Goal: Task Accomplishment & Management: Complete application form

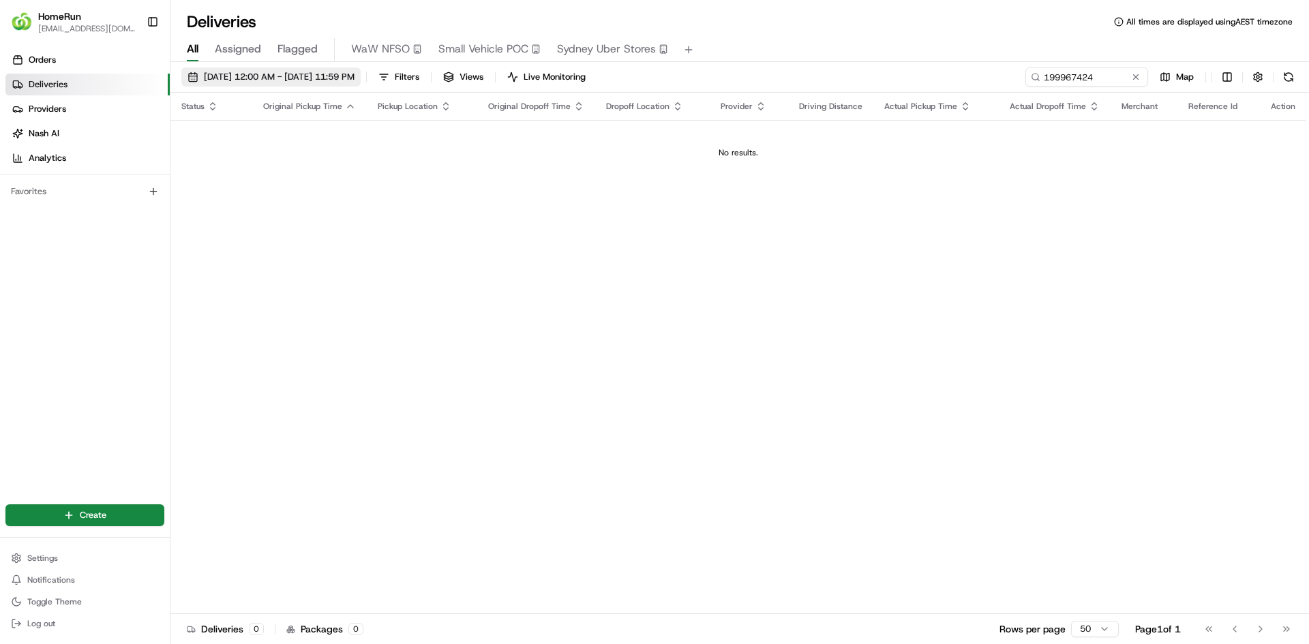
click at [262, 76] on span "[DATE] 12:00 AM - [DATE] 11:59 PM" at bounding box center [279, 77] width 151 height 12
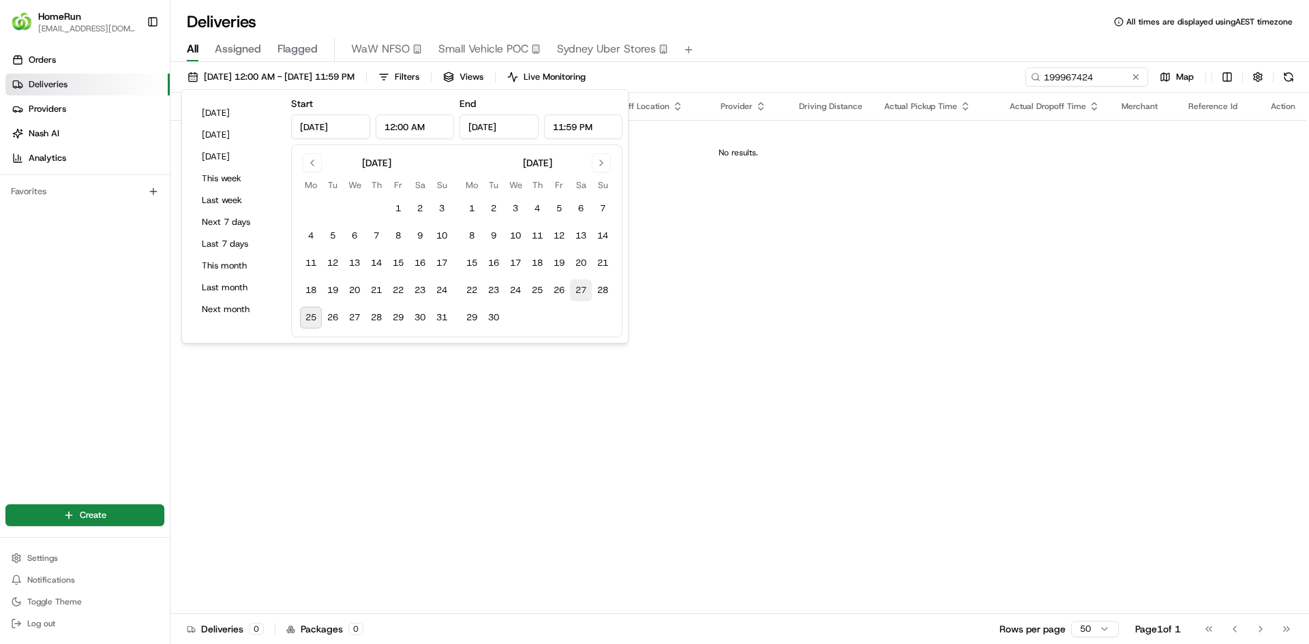
click at [581, 290] on button "27" at bounding box center [581, 290] width 22 height 22
type input "[DATE]"
click at [425, 289] on button "23" at bounding box center [420, 290] width 22 height 22
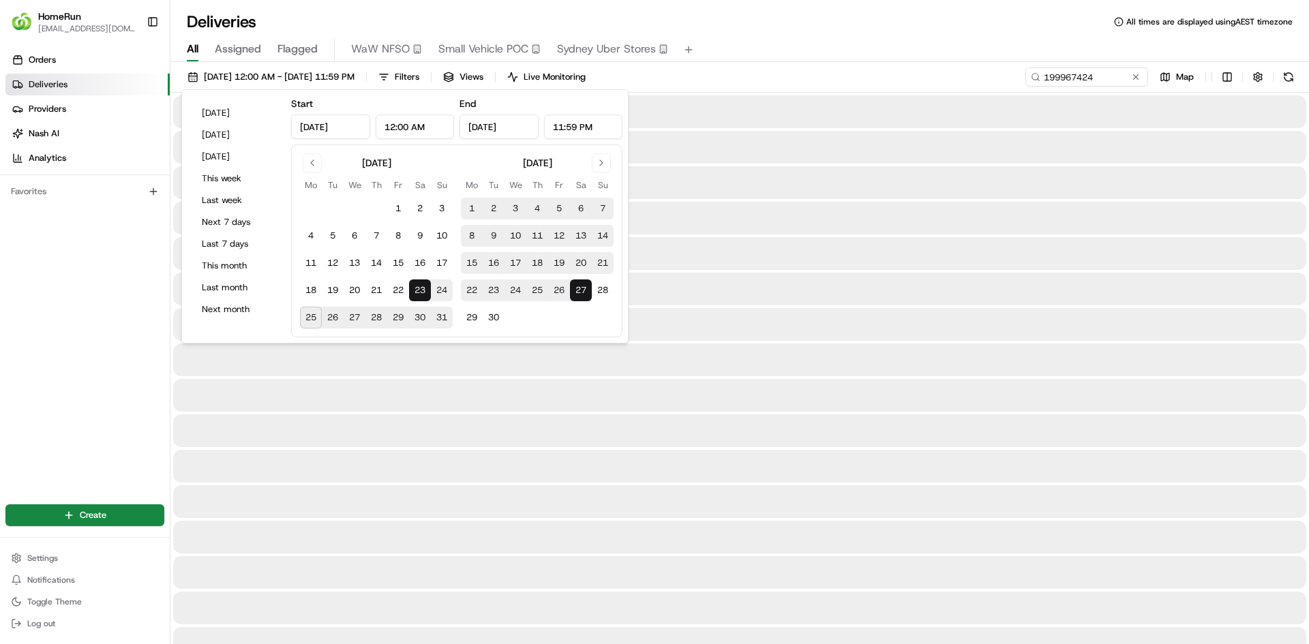
click at [316, 315] on button "25" at bounding box center [311, 318] width 22 height 22
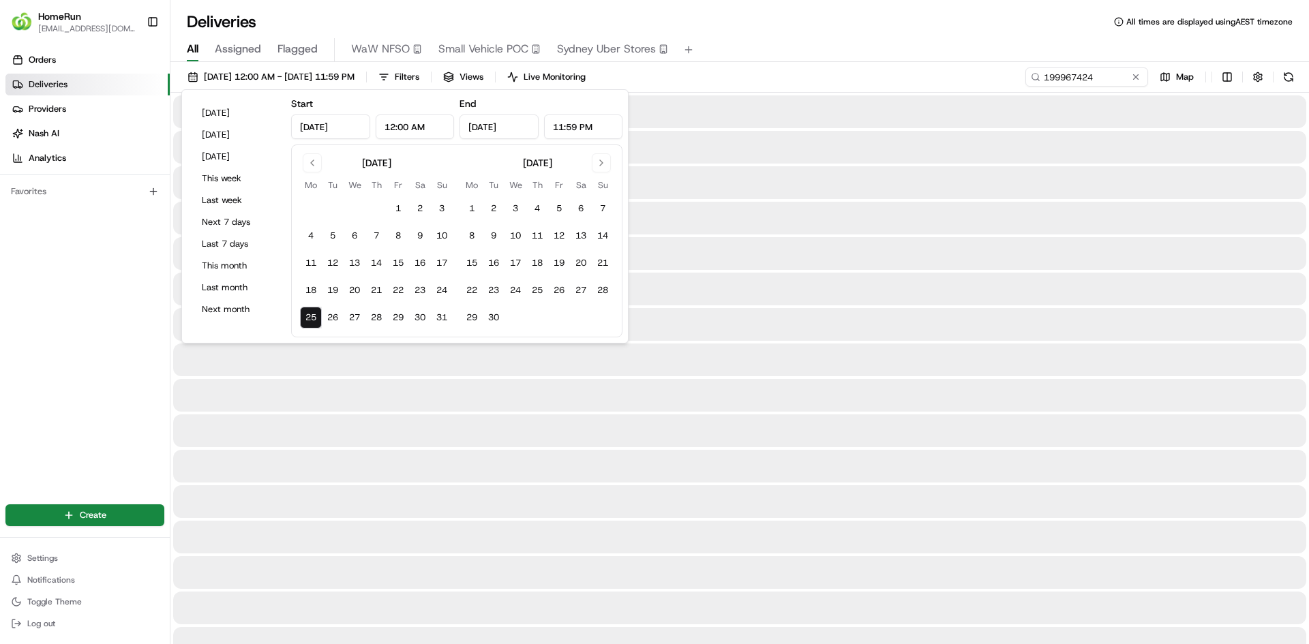
type input "[DATE]"
click at [1071, 72] on input "199967424" at bounding box center [1066, 76] width 164 height 19
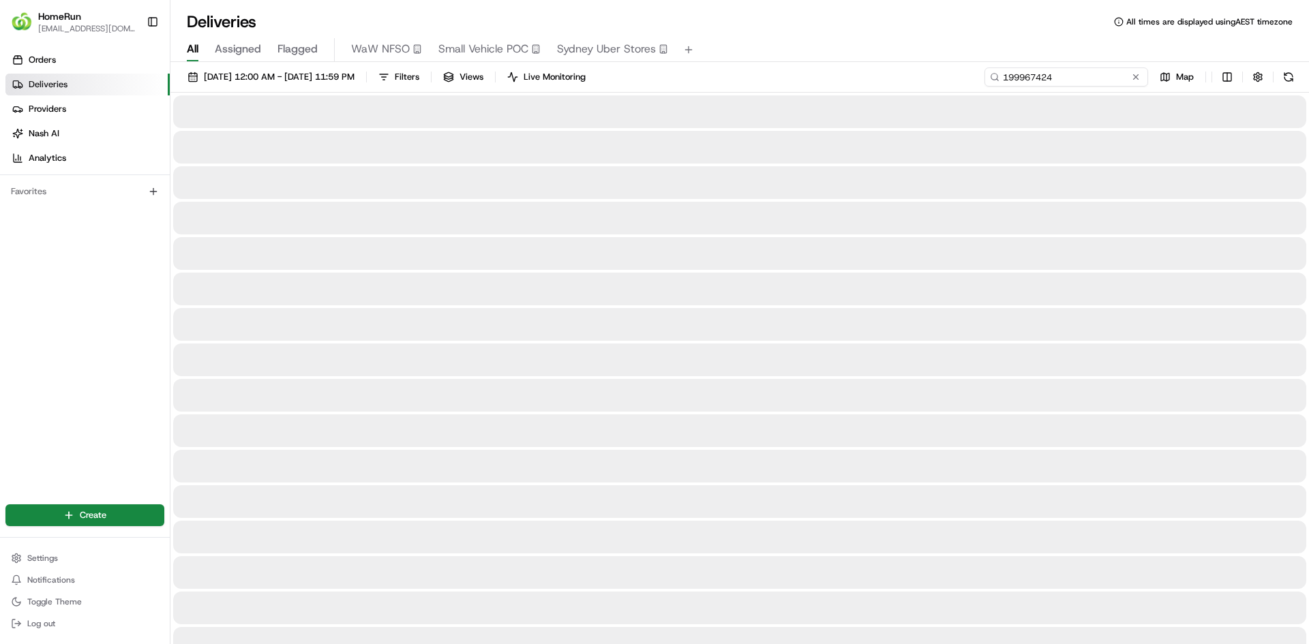
click at [1071, 72] on input "199967424" at bounding box center [1066, 76] width 164 height 19
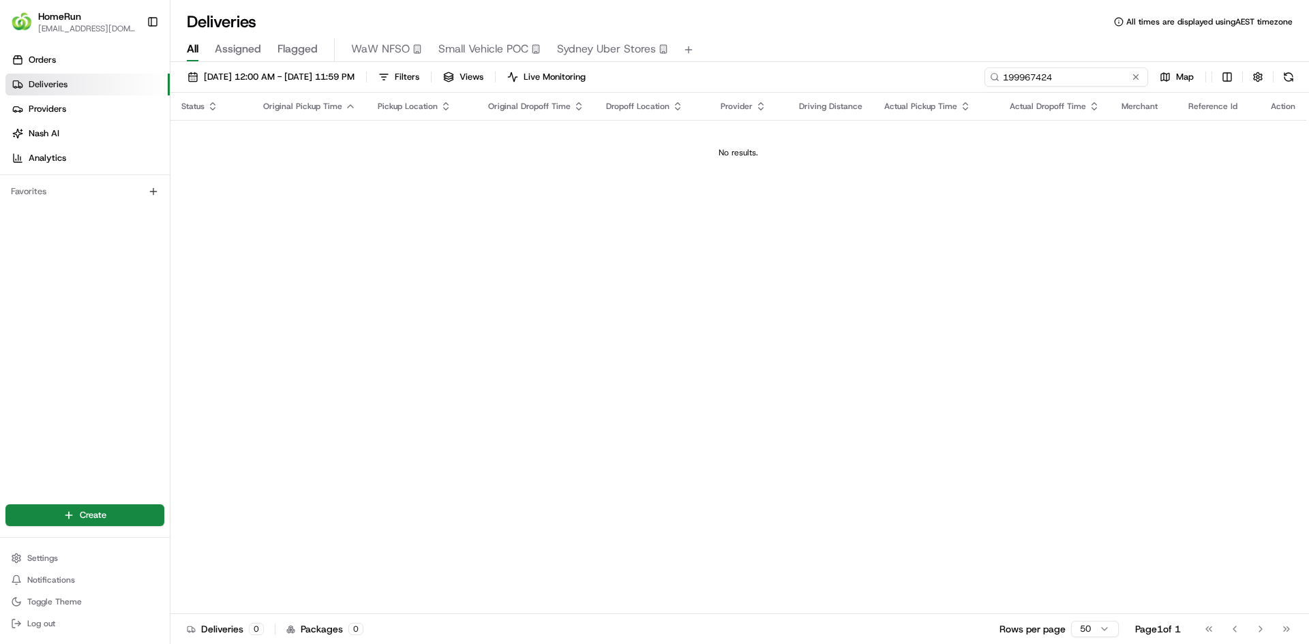
paste input "266361369"
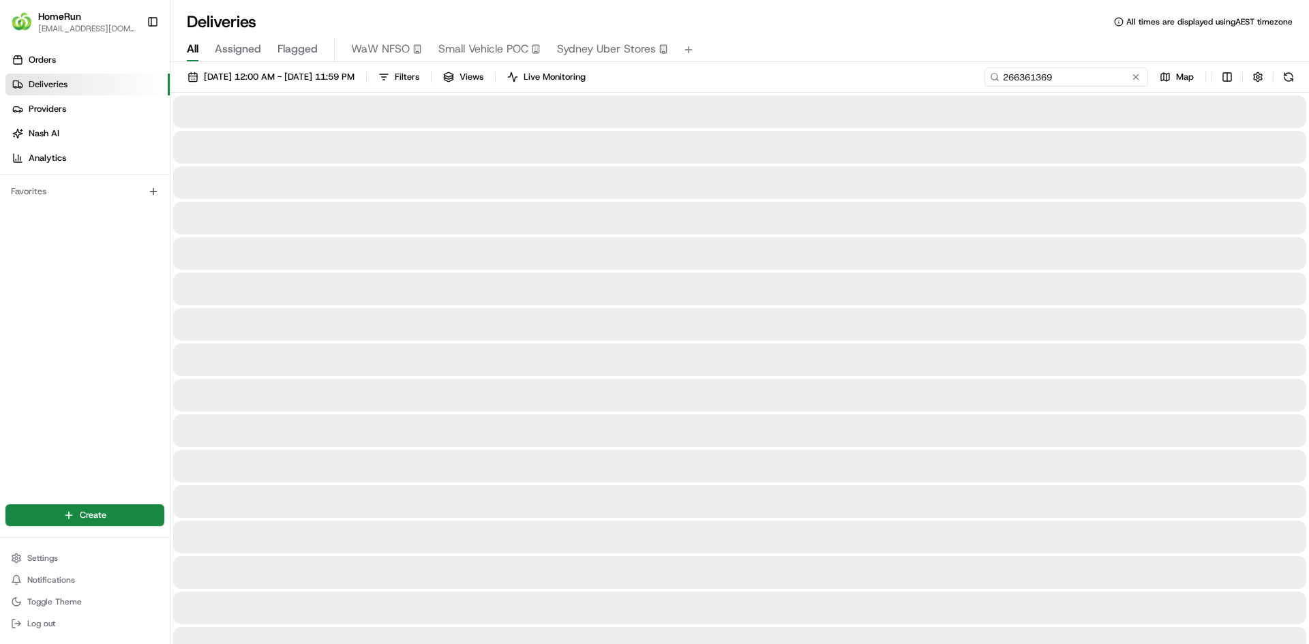
type input "266361369"
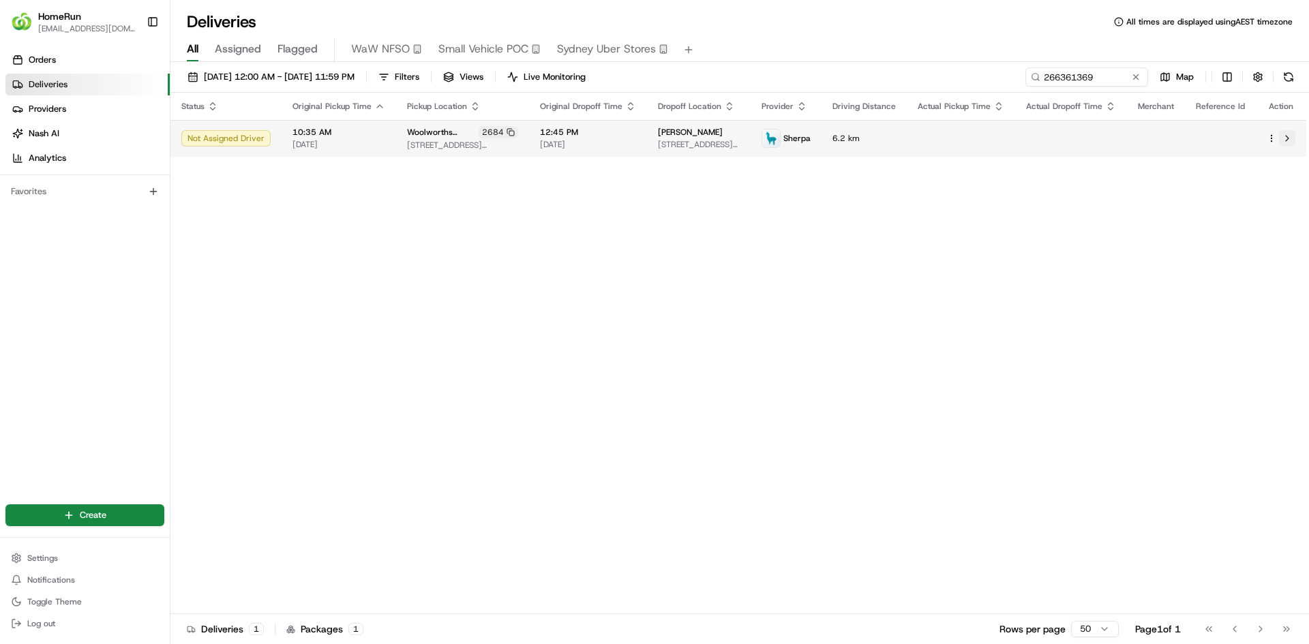
click at [1285, 138] on button at bounding box center [1287, 138] width 16 height 16
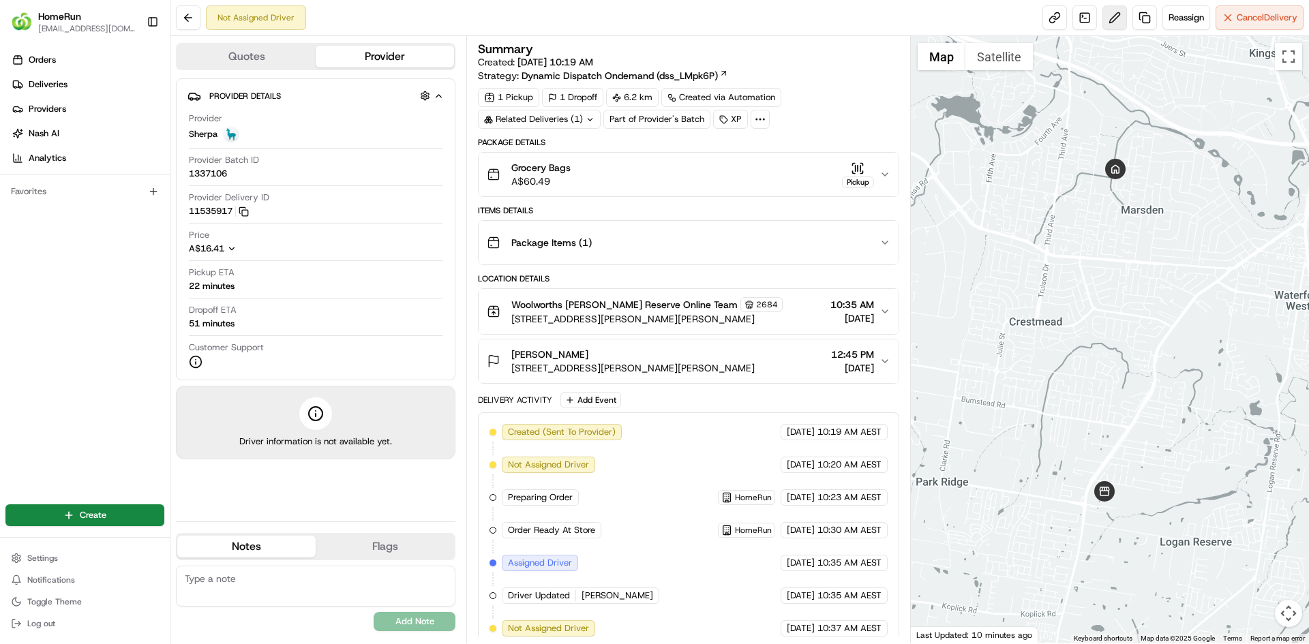
click at [1112, 20] on button at bounding box center [1114, 17] width 25 height 25
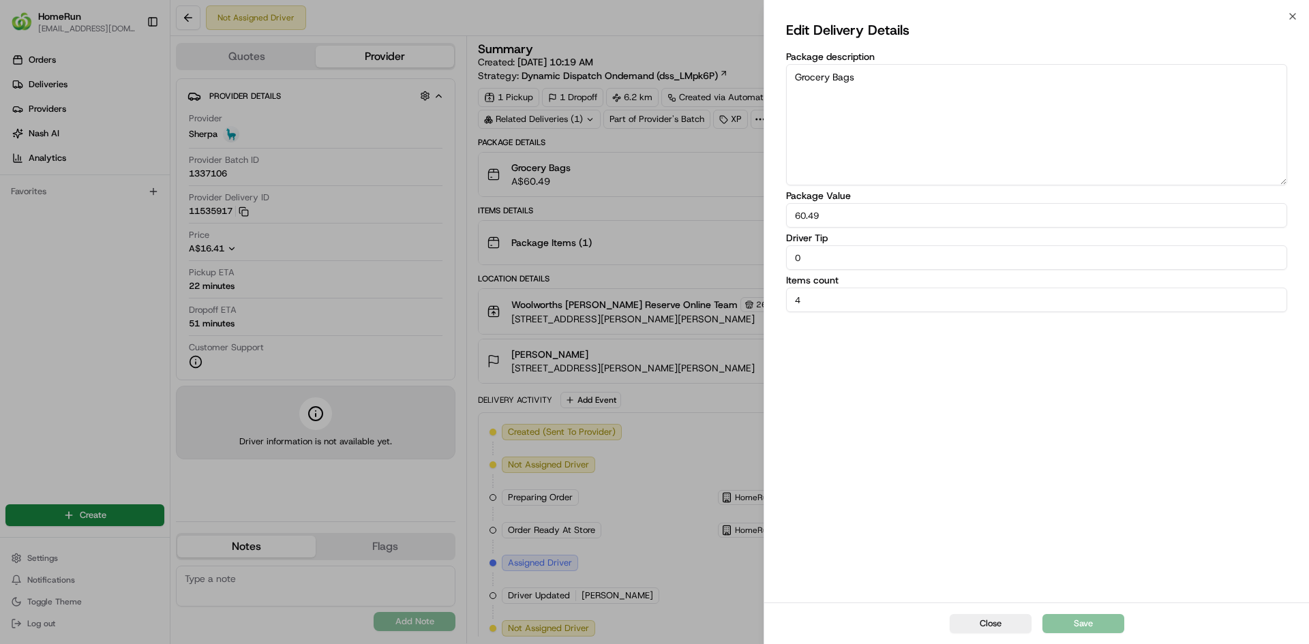
click at [950, 455] on div "Edit Delivery Details Package description Grocery Bags Package Value 60.49 Driv…" at bounding box center [1036, 309] width 501 height 581
click at [983, 624] on button "Close" at bounding box center [990, 623] width 82 height 19
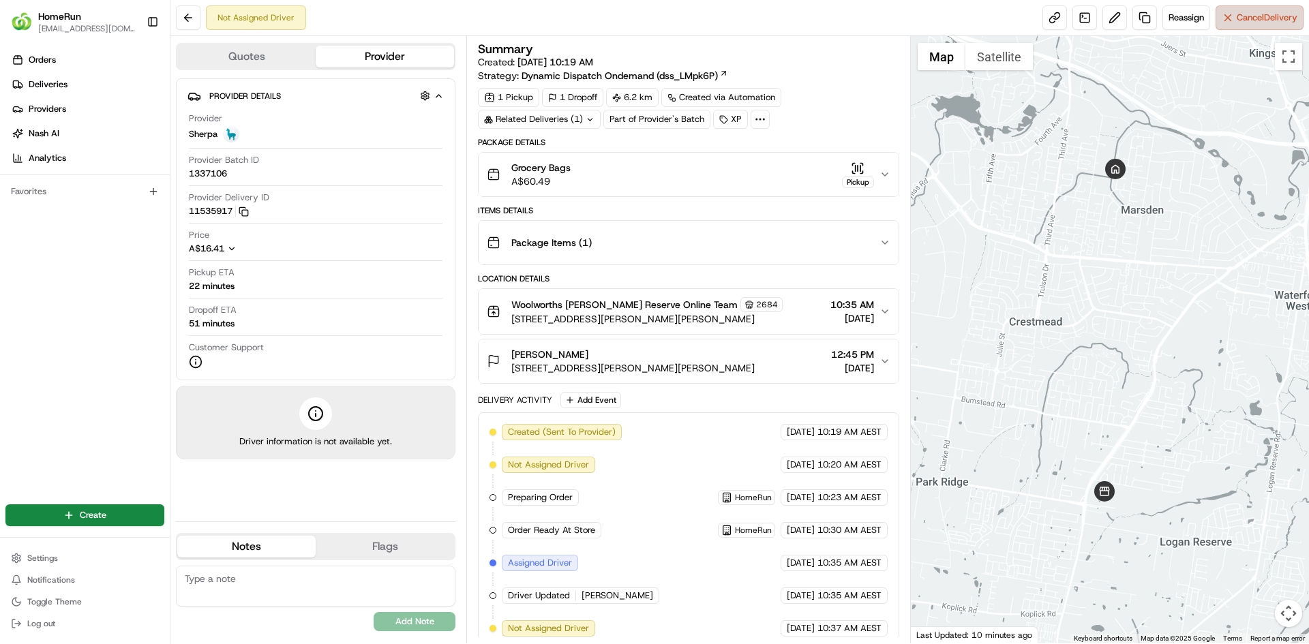
click at [1265, 12] on span "Cancel Delivery" at bounding box center [1266, 18] width 61 height 12
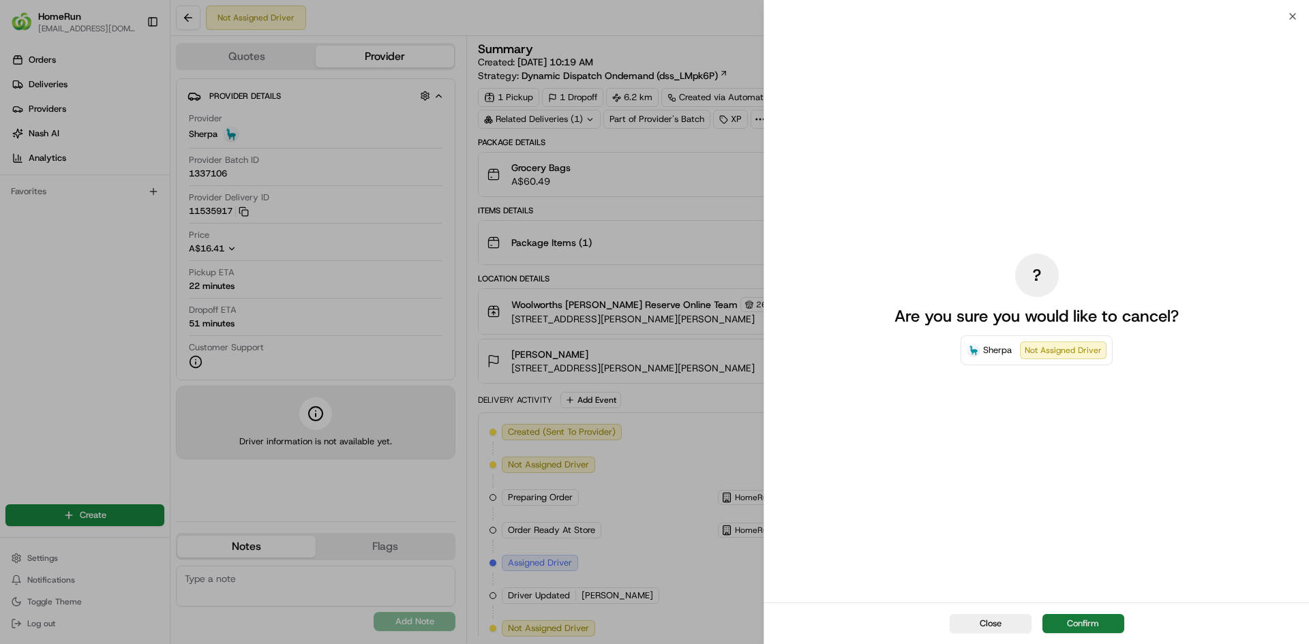
click at [1090, 623] on button "Confirm" at bounding box center [1083, 623] width 82 height 19
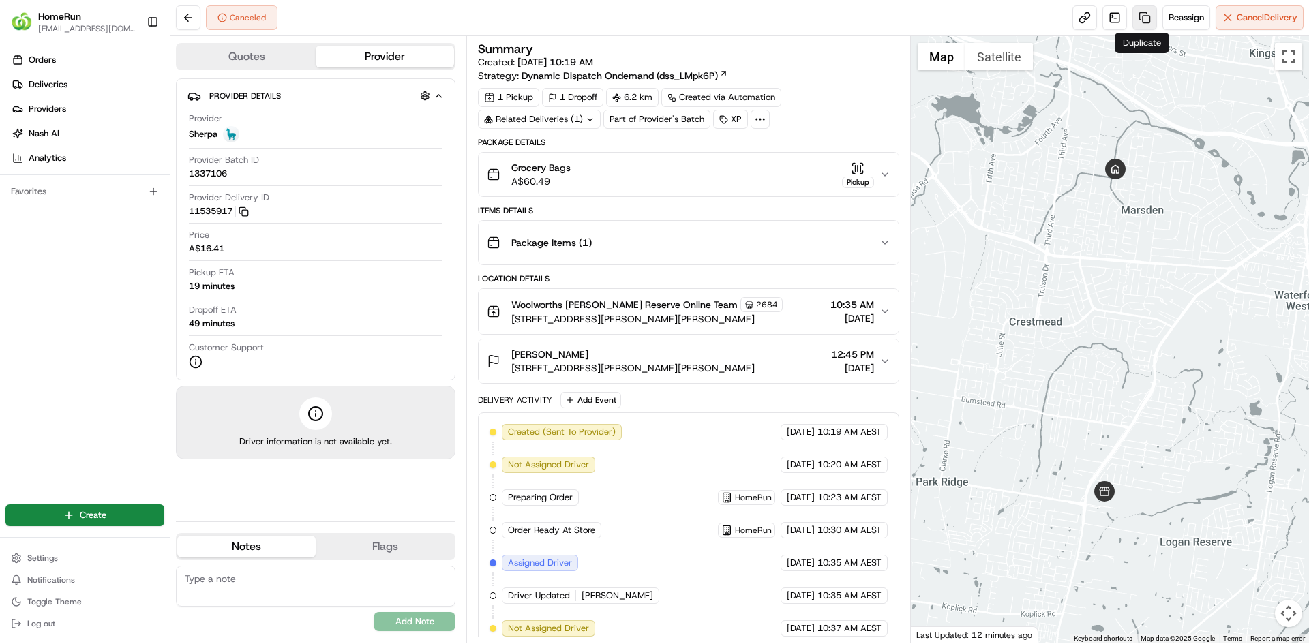
click at [1138, 20] on link at bounding box center [1144, 17] width 25 height 25
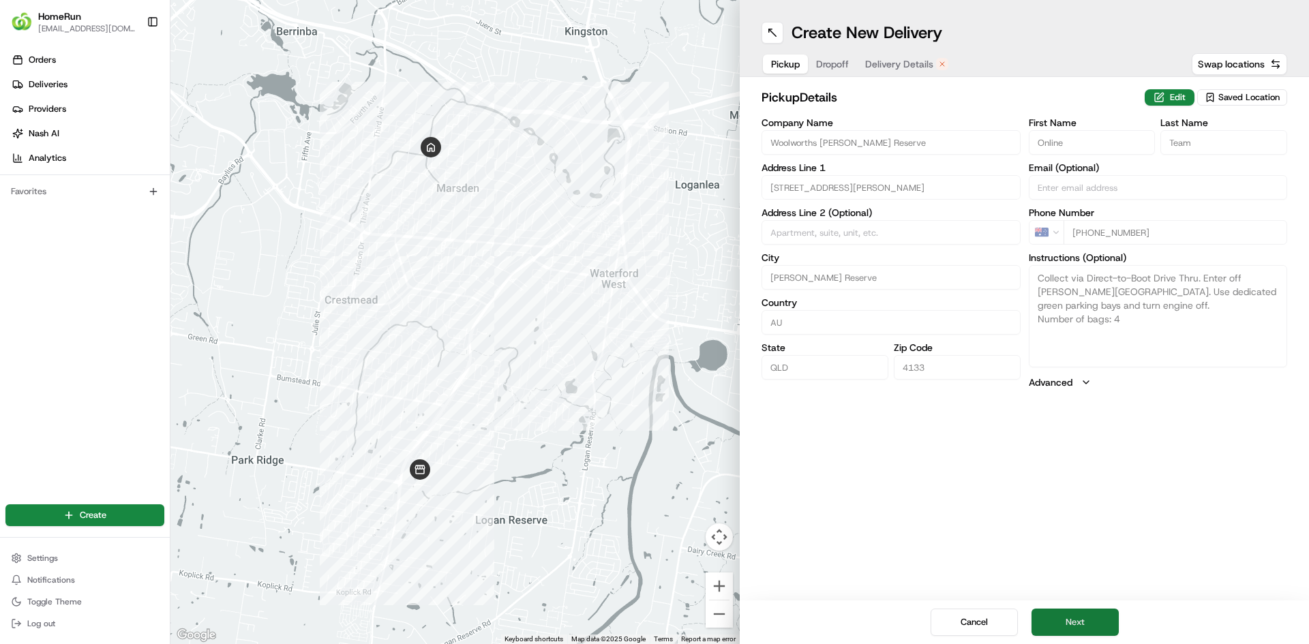
click at [1068, 624] on button "Next" at bounding box center [1074, 622] width 87 height 27
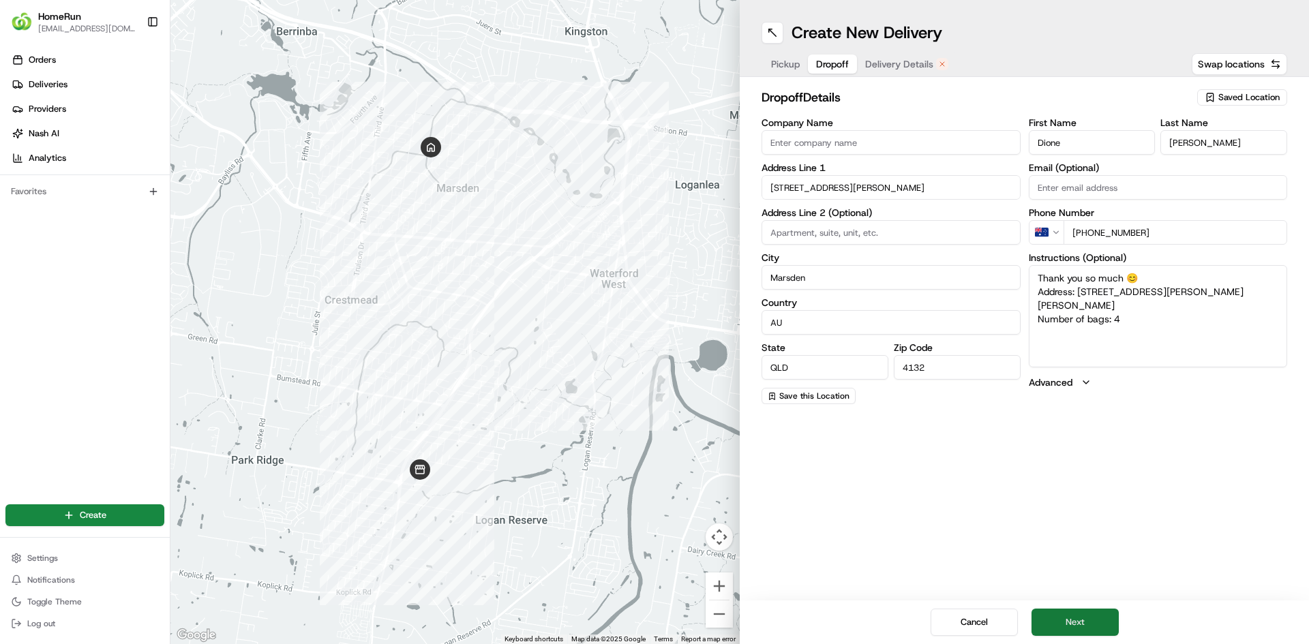
click at [1074, 624] on button "Next" at bounding box center [1074, 622] width 87 height 27
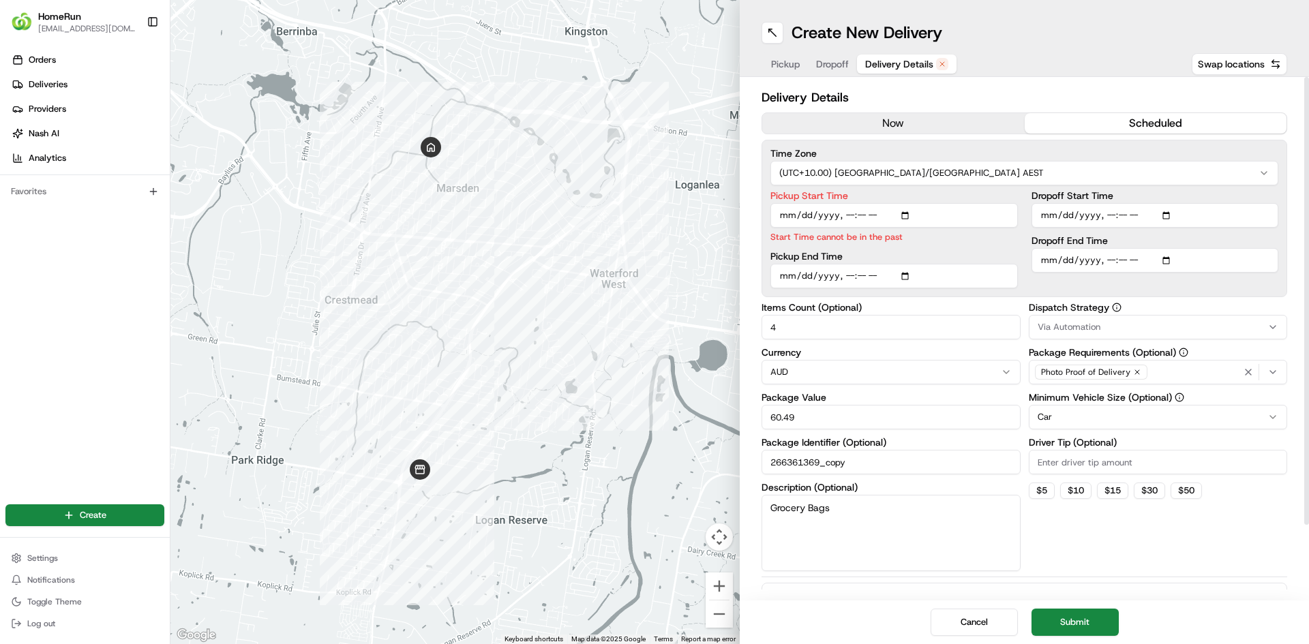
click at [848, 215] on input "Pickup Start Time" at bounding box center [893, 215] width 247 height 25
type input "2025-08-25T17:15"
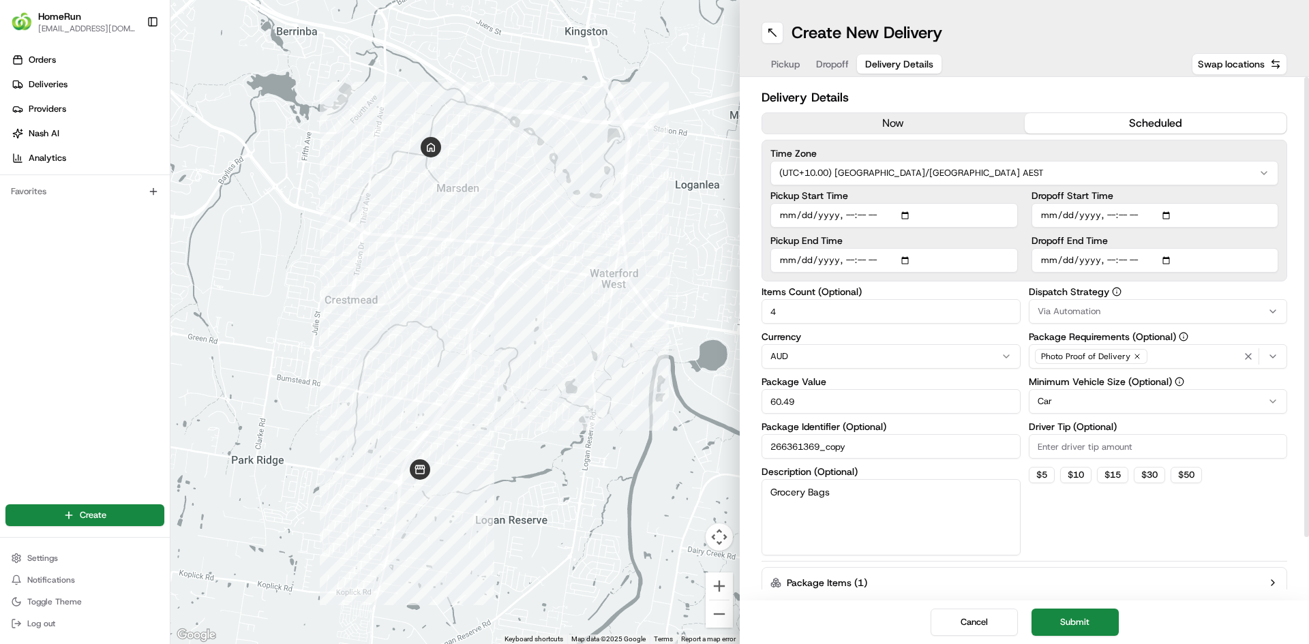
click at [1106, 215] on input "Dropoff Start Time" at bounding box center [1154, 215] width 247 height 25
type input "2025-08-25T17:30"
click at [1109, 260] on div "Dropoff End Time" at bounding box center [1154, 254] width 247 height 37
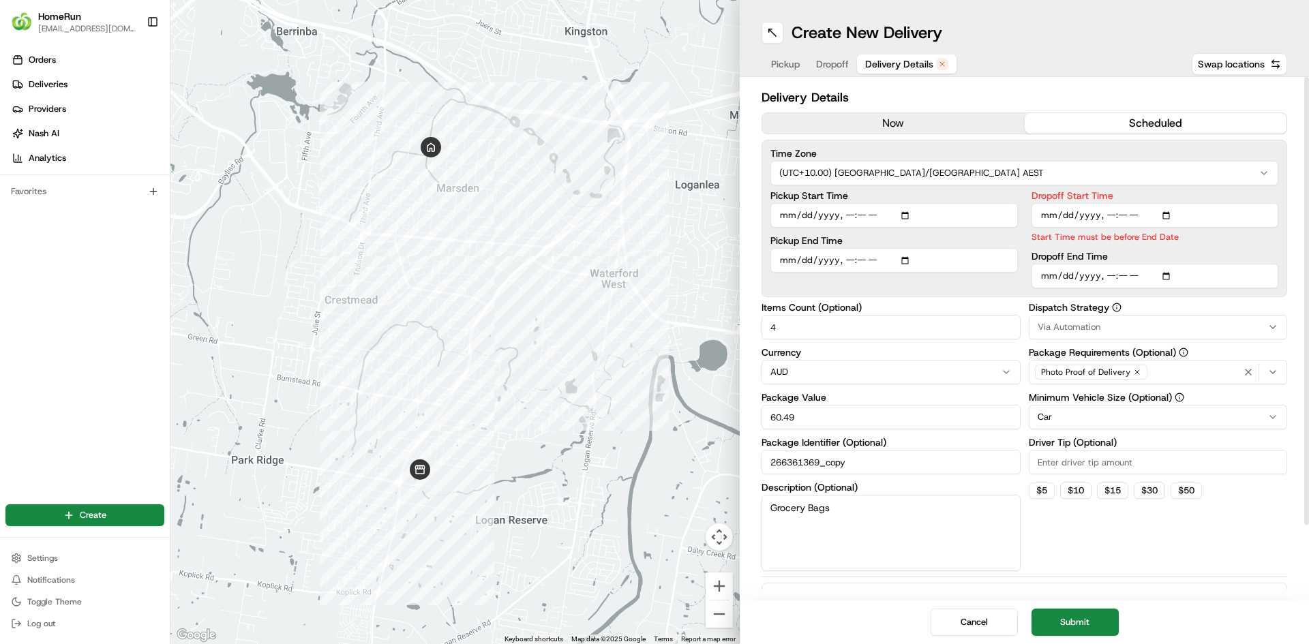
type input "2025-08-25T17:45"
click at [1084, 625] on button "Submit" at bounding box center [1074, 622] width 87 height 27
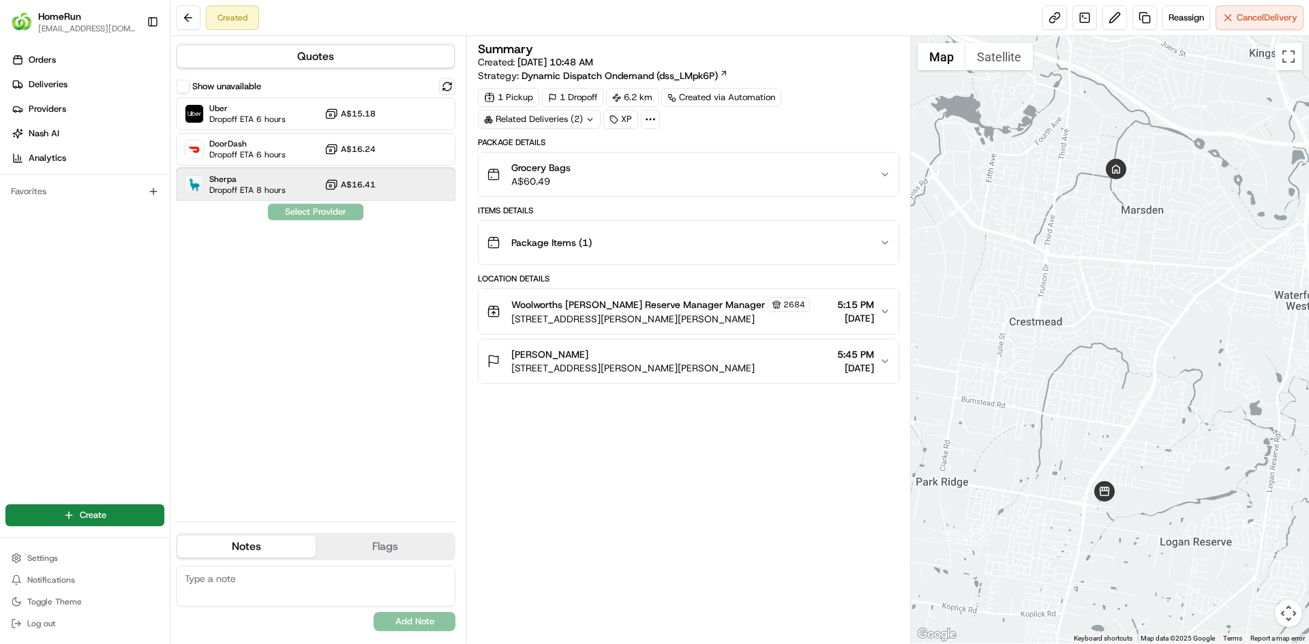
click at [229, 181] on span "Sherpa" at bounding box center [247, 179] width 76 height 11
click at [305, 211] on button "Assign Provider" at bounding box center [315, 212] width 97 height 16
